Goal: Task Accomplishment & Management: Manage account settings

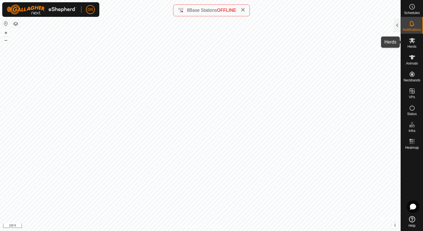
click at [415, 40] on icon at bounding box center [412, 40] width 7 height 7
click at [414, 40] on icon at bounding box center [412, 40] width 7 height 7
click at [415, 40] on icon at bounding box center [412, 40] width 7 height 7
click at [411, 40] on icon at bounding box center [412, 40] width 6 height 5
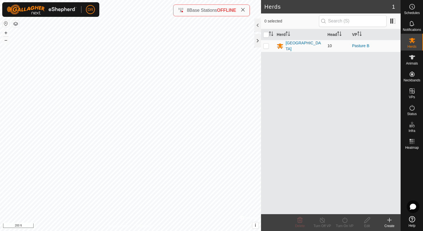
click at [264, 46] on p-checkbox at bounding box center [267, 45] width 6 height 4
checkbox input "true"
click at [306, 46] on div "[GEOGRAPHIC_DATA]" at bounding box center [304, 46] width 37 height 12
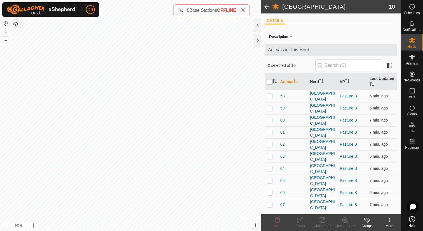
click at [270, 81] on input "checkbox" at bounding box center [270, 82] width 6 height 6
checkbox input "true"
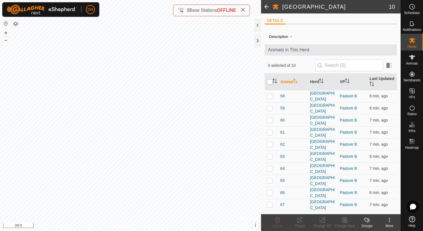
checkbox input "true"
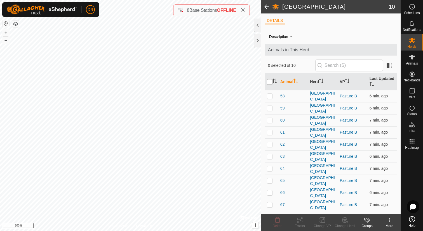
checkbox input "true"
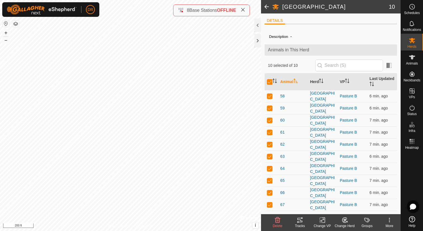
click at [297, 222] on icon at bounding box center [300, 219] width 7 height 7
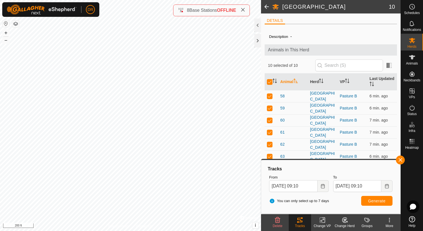
click at [267, 6] on span at bounding box center [266, 6] width 11 height 13
